Goal: Task Accomplishment & Management: Manage account settings

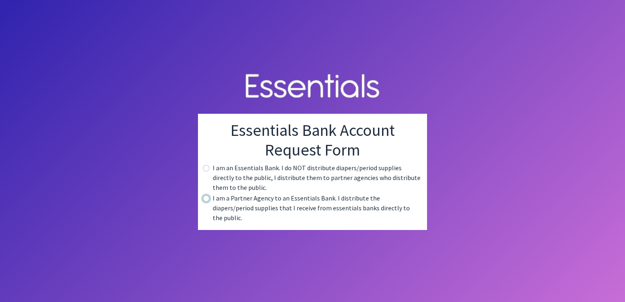
click at [206, 202] on input "radio" at bounding box center [206, 198] width 7 height 7
radio input "true"
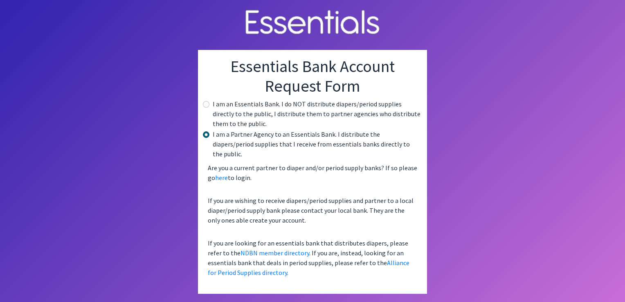
click at [452, 236] on body "Essentials Bank Account Request Form I am an Essentials Bank. I do NOT distribu…" at bounding box center [312, 151] width 625 height 302
drag, startPoint x: 426, startPoint y: 155, endPoint x: 484, endPoint y: 61, distance: 110.5
click at [484, 61] on body "Essentials Bank Account Request Form I am an Essentials Bank. I do NOT distribu…" at bounding box center [312, 151] width 625 height 302
drag, startPoint x: 603, startPoint y: 98, endPoint x: 581, endPoint y: 89, distance: 23.6
click at [602, 99] on body "Essentials Bank Account Request Form I am an Essentials Bank. I do NOT distribu…" at bounding box center [312, 151] width 625 height 302
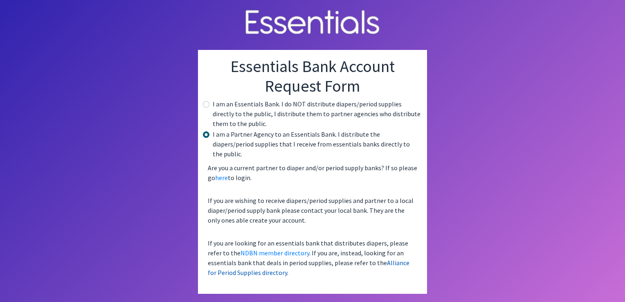
click at [370, 260] on link "Alliance for Period Supplies directory" at bounding box center [309, 267] width 202 height 18
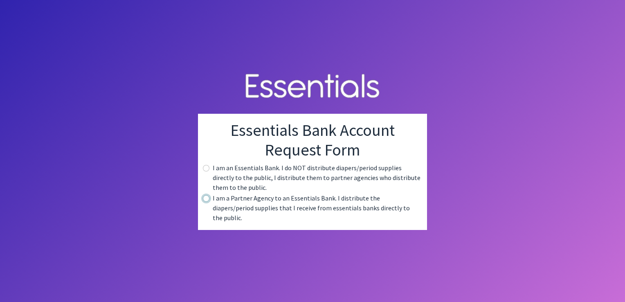
click at [208, 202] on input "radio" at bounding box center [206, 198] width 7 height 7
radio input "true"
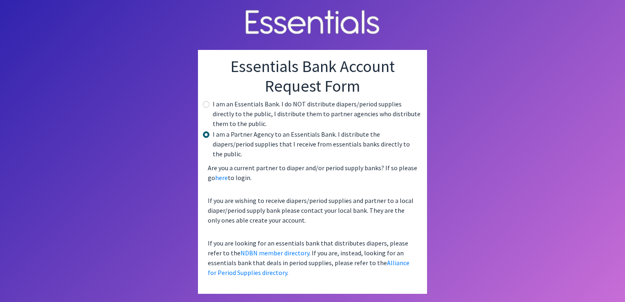
click at [442, 169] on body "Essentials Bank Account Request Form I am an Essentials Bank. I do NOT distribu…" at bounding box center [312, 151] width 625 height 302
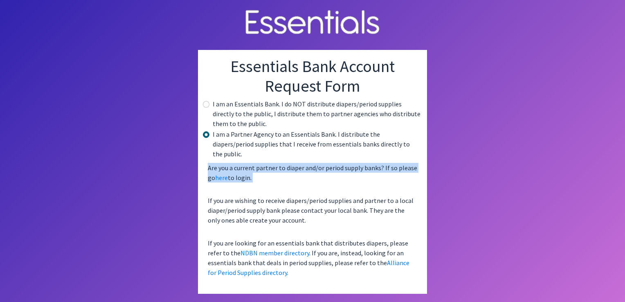
click at [442, 169] on body "Essentials Bank Account Request Form I am an Essentials Bank. I do NOT distribu…" at bounding box center [312, 151] width 625 height 302
click at [205, 108] on input "radio" at bounding box center [206, 104] width 7 height 7
radio input "true"
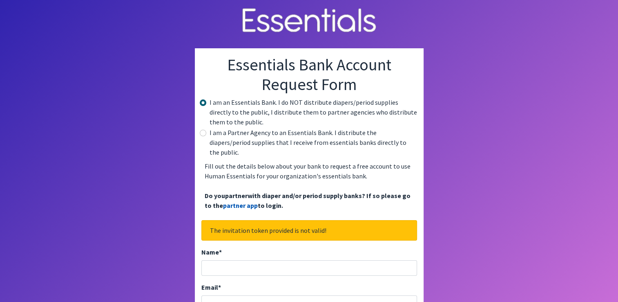
click at [240, 201] on link "partner app" at bounding box center [240, 205] width 35 height 8
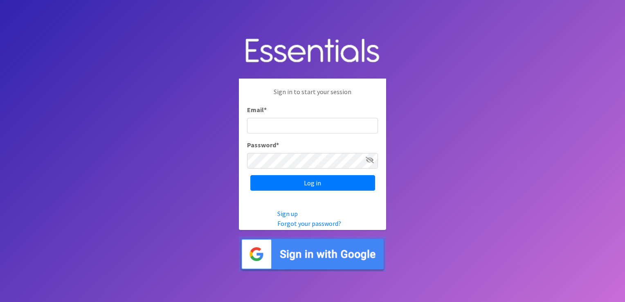
click at [255, 124] on input "Email *" at bounding box center [312, 126] width 131 height 16
type input "[EMAIL_ADDRESS][DOMAIN_NAME]"
click at [250, 175] on input "Log in" at bounding box center [312, 183] width 125 height 16
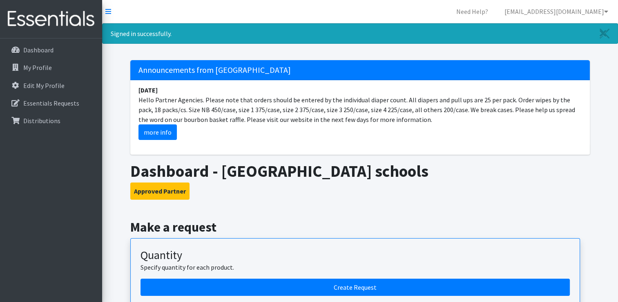
click at [72, 20] on img at bounding box center [51, 18] width 96 height 27
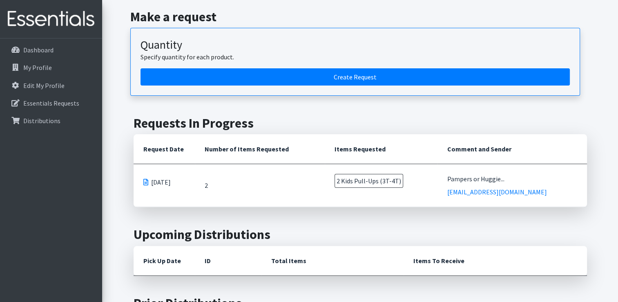
scroll to position [183, 0]
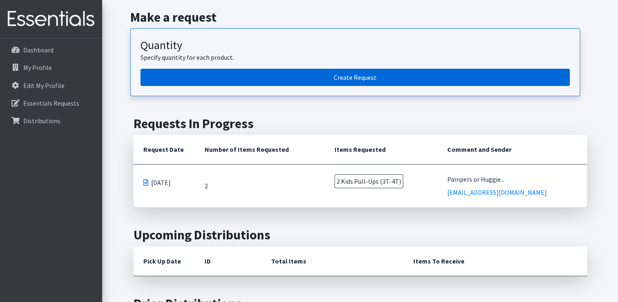
click at [356, 78] on link "Create Request" at bounding box center [356, 77] width 430 height 17
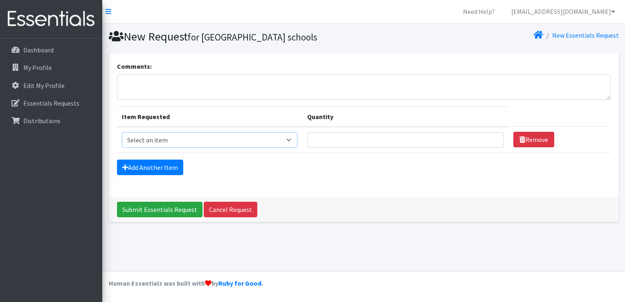
click at [140, 141] on select "Select an item 1 month period supply kit Kids (Newborn) Kids (Size 1) Kids (Siz…" at bounding box center [210, 140] width 176 height 16
select select "15043"
click at [122, 132] on select "Select an item 1 month period supply kit Kids (Newborn) Kids (Size 1) Kids (Siz…" at bounding box center [210, 140] width 176 height 16
click at [323, 139] on input "Quantity" at bounding box center [405, 140] width 196 height 16
type input "1"
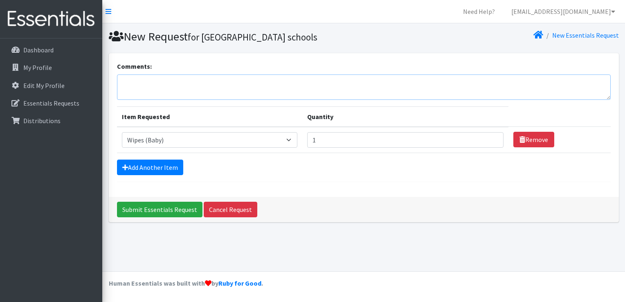
click at [215, 92] on textarea "Comments:" at bounding box center [363, 86] width 493 height 25
type textarea "sensitive skin"
click at [168, 208] on input "Submit Essentials Request" at bounding box center [159, 210] width 85 height 16
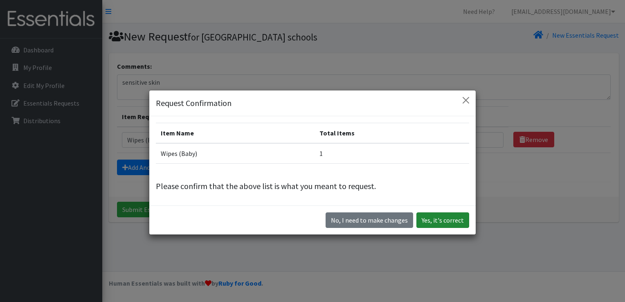
click at [432, 222] on button "Yes, it's correct" at bounding box center [442, 220] width 53 height 16
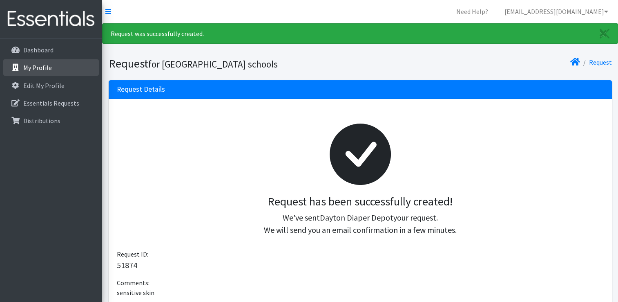
click at [40, 69] on p "My Profile" at bounding box center [37, 67] width 29 height 8
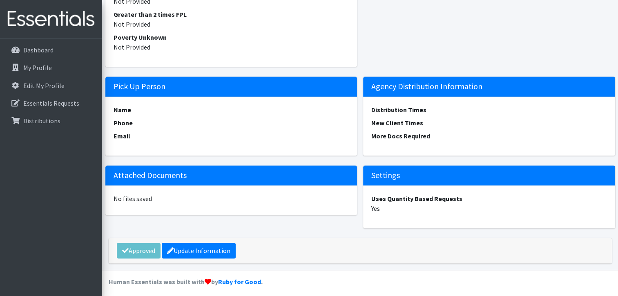
scroll to position [972, 0]
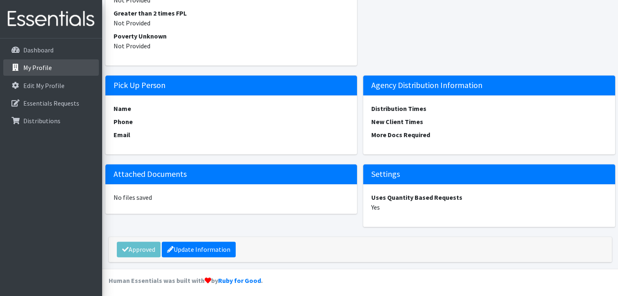
click at [40, 65] on p "My Profile" at bounding box center [37, 67] width 29 height 8
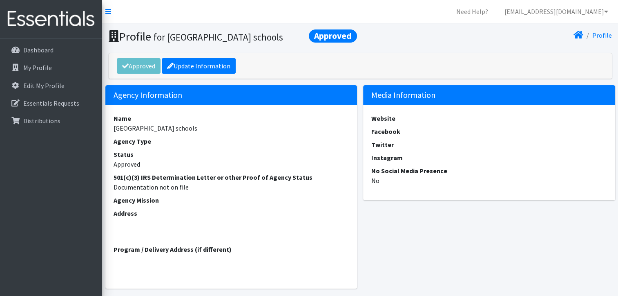
click at [168, 139] on dt "Agency Type" at bounding box center [232, 141] width 236 height 10
click at [209, 71] on link "Update Information" at bounding box center [199, 66] width 74 height 16
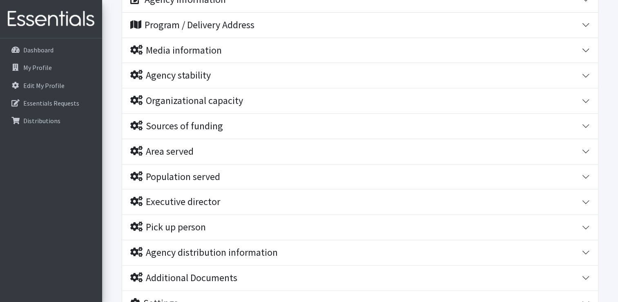
scroll to position [142, 0]
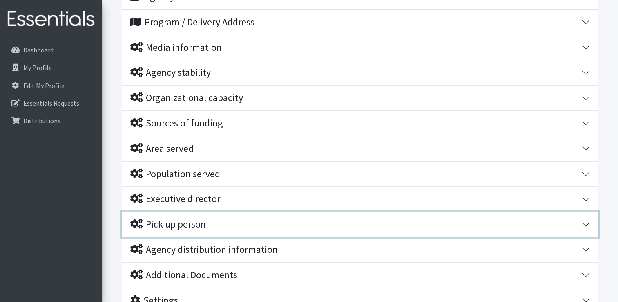
click at [499, 228] on div "Pick up person" at bounding box center [356, 224] width 452 height 12
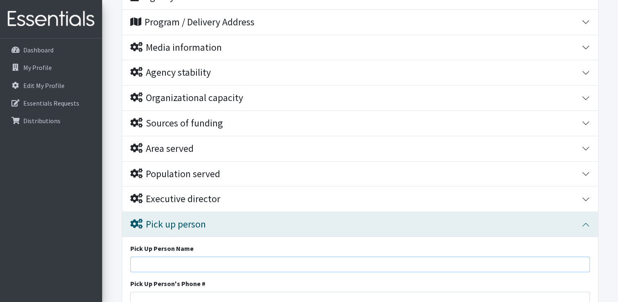
click at [162, 264] on input "Pick Up Person Name" at bounding box center [360, 264] width 460 height 16
type input "[PERSON_NAME]"
type input "9376814266"
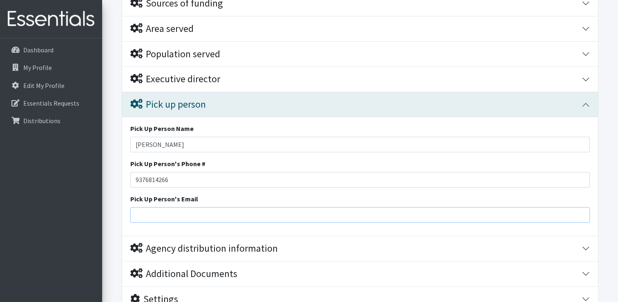
scroll to position [324, 0]
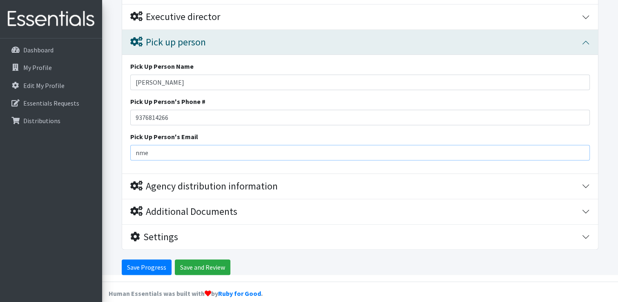
type input "[EMAIL_ADDRESS][DOMAIN_NAME]"
click at [368, 199] on button "Additional Documents" at bounding box center [360, 211] width 476 height 25
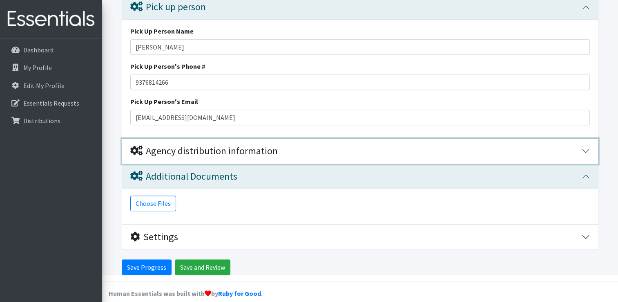
click at [347, 159] on button "Agency distribution information" at bounding box center [360, 151] width 476 height 25
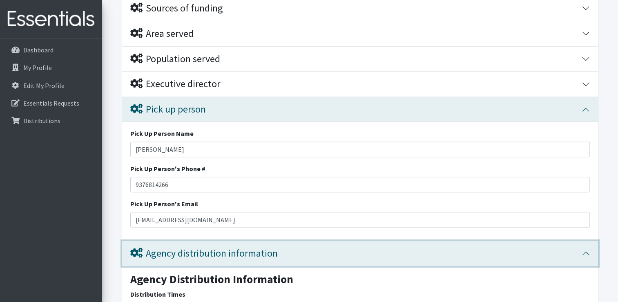
scroll to position [259, 0]
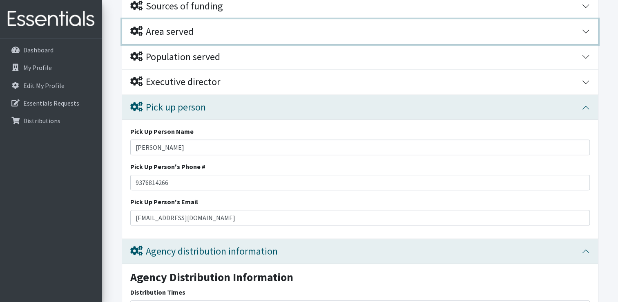
click at [186, 30] on div "Area served" at bounding box center [161, 32] width 63 height 12
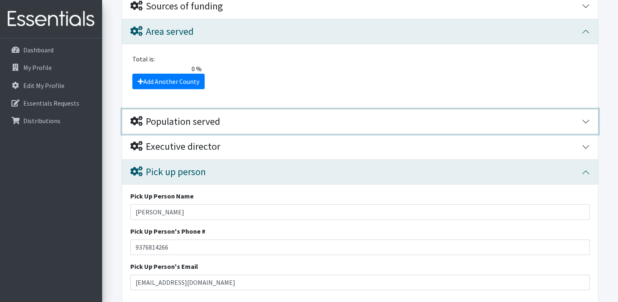
click at [188, 127] on button "Population served" at bounding box center [360, 121] width 476 height 25
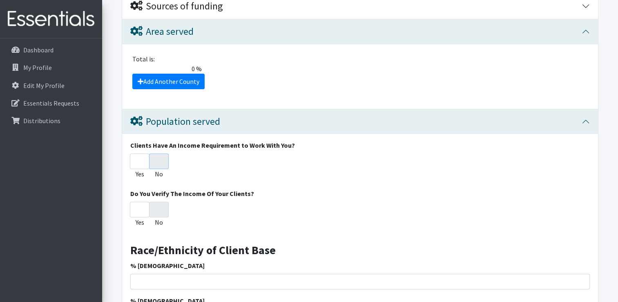
click at [150, 159] on input "No" at bounding box center [159, 161] width 20 height 16
radio input "true"
click at [163, 164] on input "No" at bounding box center [159, 161] width 20 height 16
click at [159, 172] on label "No" at bounding box center [159, 174] width 8 height 10
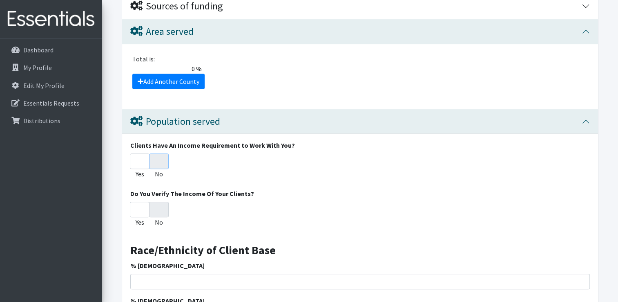
click at [159, 169] on input "No" at bounding box center [159, 161] width 20 height 16
click at [159, 162] on input "No" at bounding box center [159, 161] width 20 height 16
click at [159, 207] on input "No" at bounding box center [159, 210] width 20 height 16
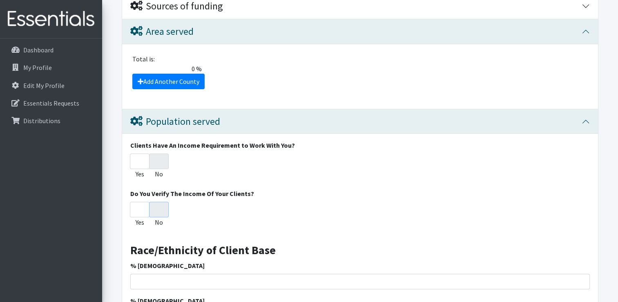
radio input "true"
click at [146, 158] on input "Yes" at bounding box center [140, 161] width 20 height 16
radio input "true"
click at [173, 161] on div "Yes No" at bounding box center [360, 167] width 460 height 29
click at [164, 161] on input "No" at bounding box center [159, 161] width 20 height 16
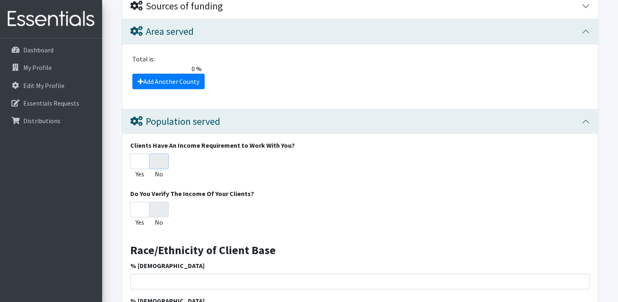
radio input "true"
click at [160, 211] on input "No" at bounding box center [159, 210] width 20 height 16
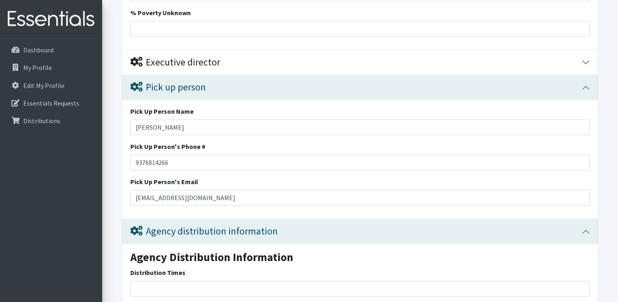
scroll to position [1181, 0]
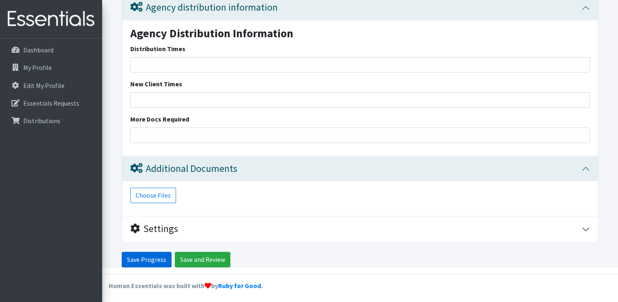
click at [150, 258] on input "Save Progress" at bounding box center [147, 259] width 50 height 16
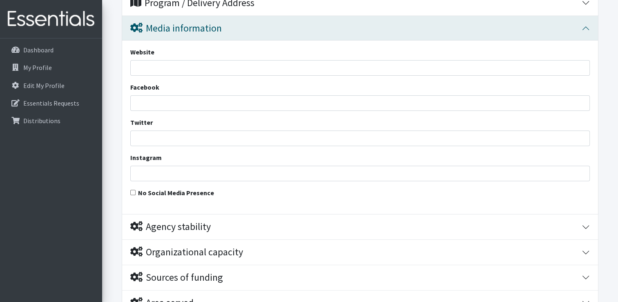
scroll to position [191, 0]
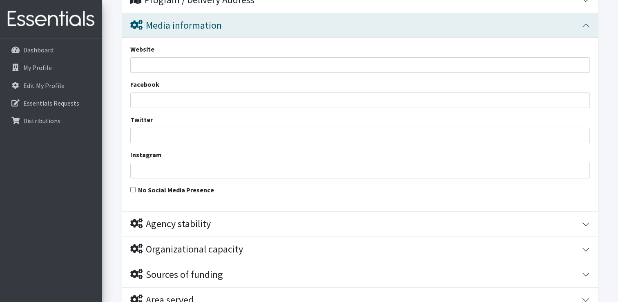
click at [133, 191] on input "No Social Media Presence" at bounding box center [132, 189] width 5 height 5
checkbox input "true"
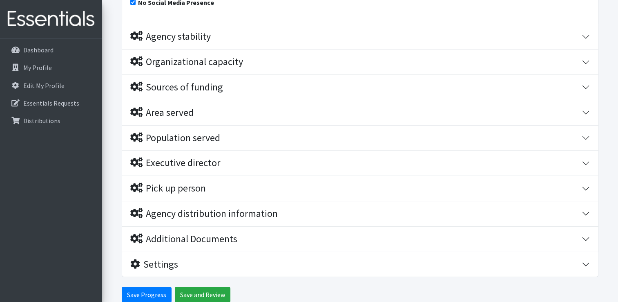
scroll to position [414, 0]
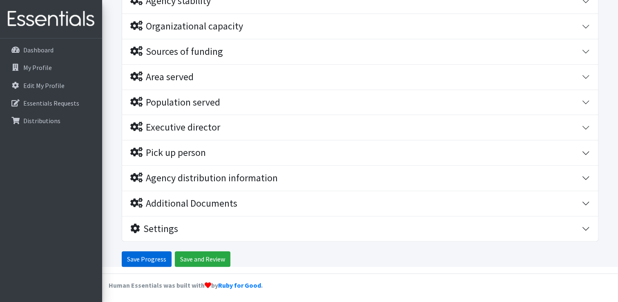
click at [142, 259] on input "Save Progress" at bounding box center [147, 259] width 50 height 16
